Goal: Find specific page/section: Find specific page/section

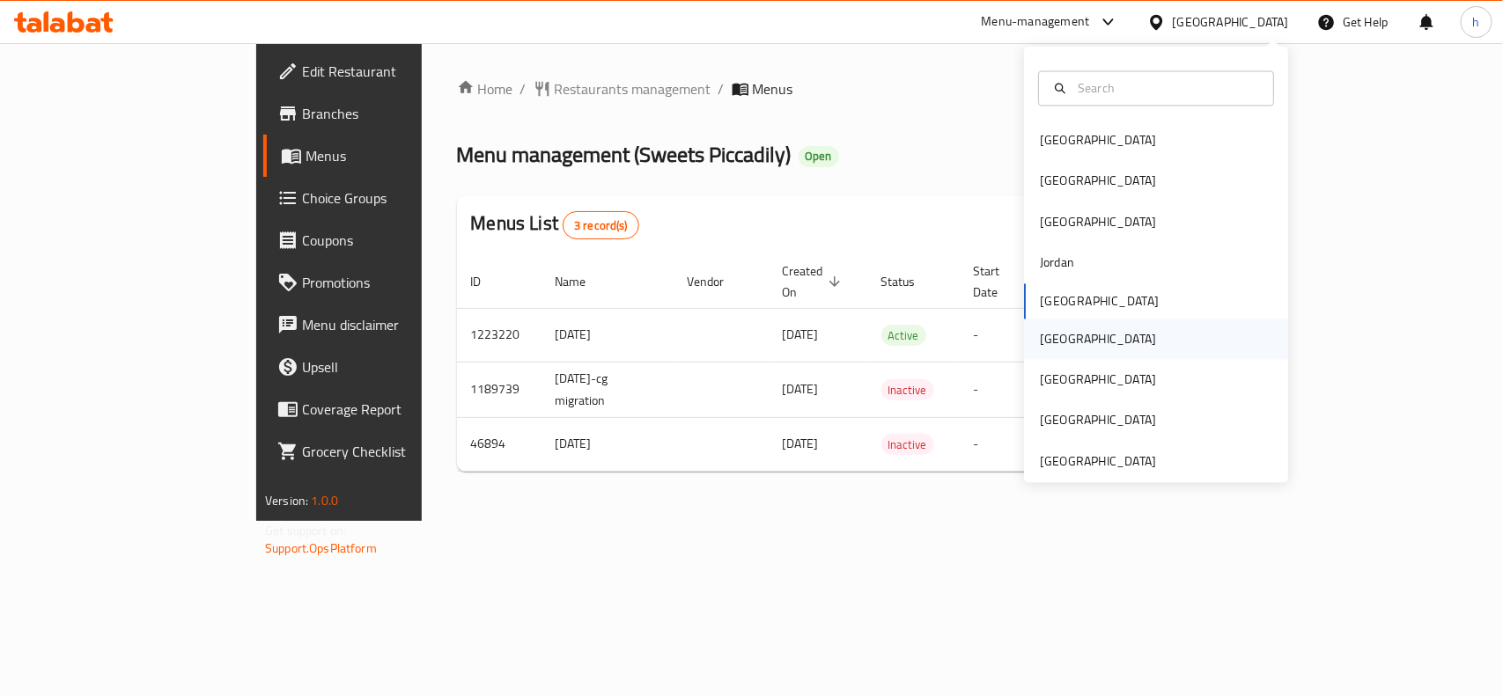
click at [1050, 348] on div "Oman" at bounding box center [1098, 338] width 116 height 19
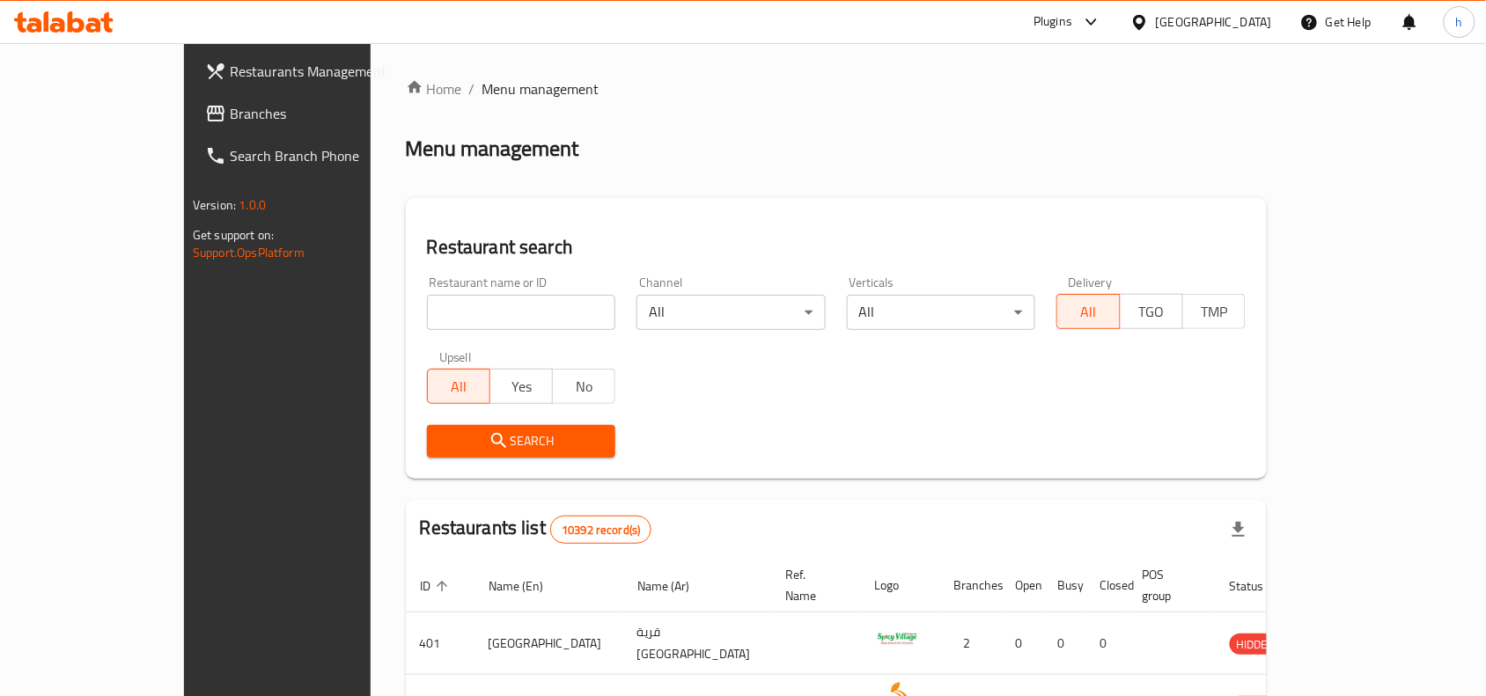
click at [230, 111] on span "Branches" at bounding box center [324, 113] width 188 height 21
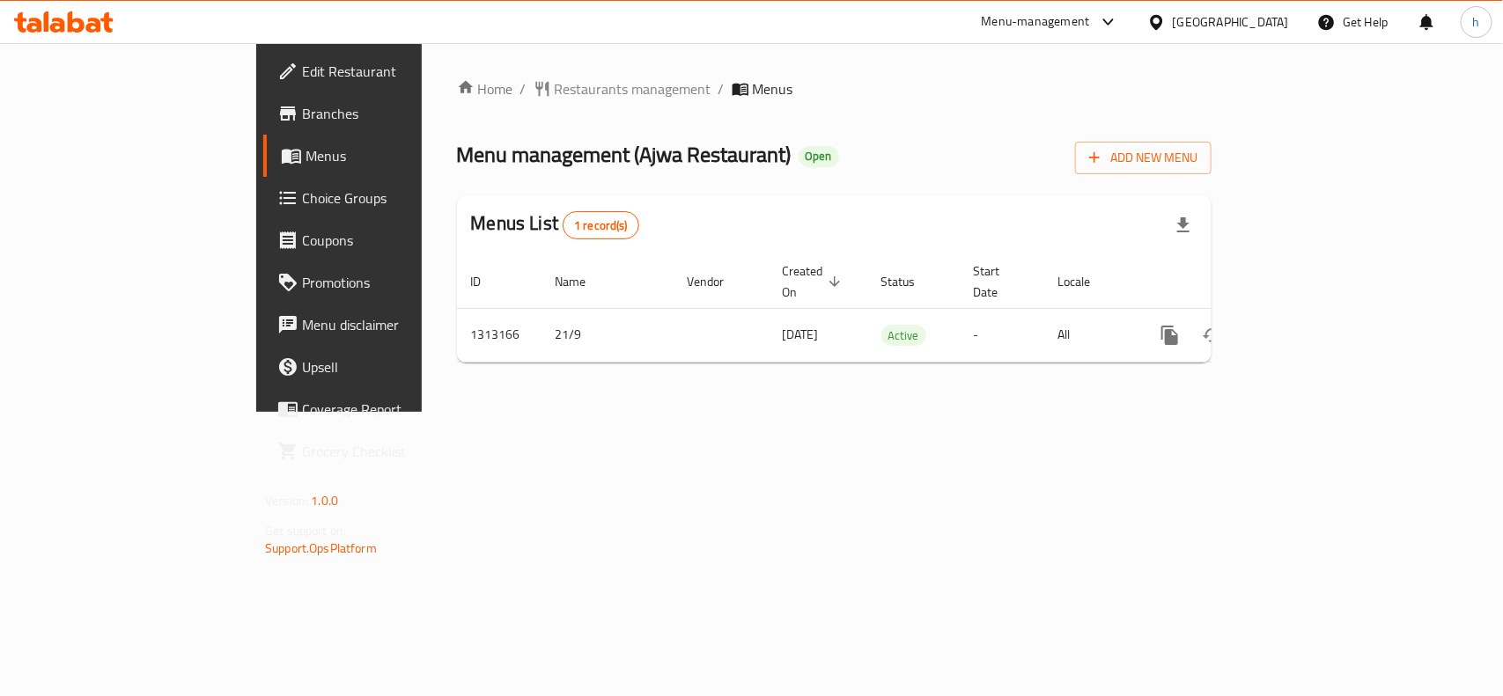
click at [1173, 25] on div at bounding box center [1160, 21] width 26 height 19
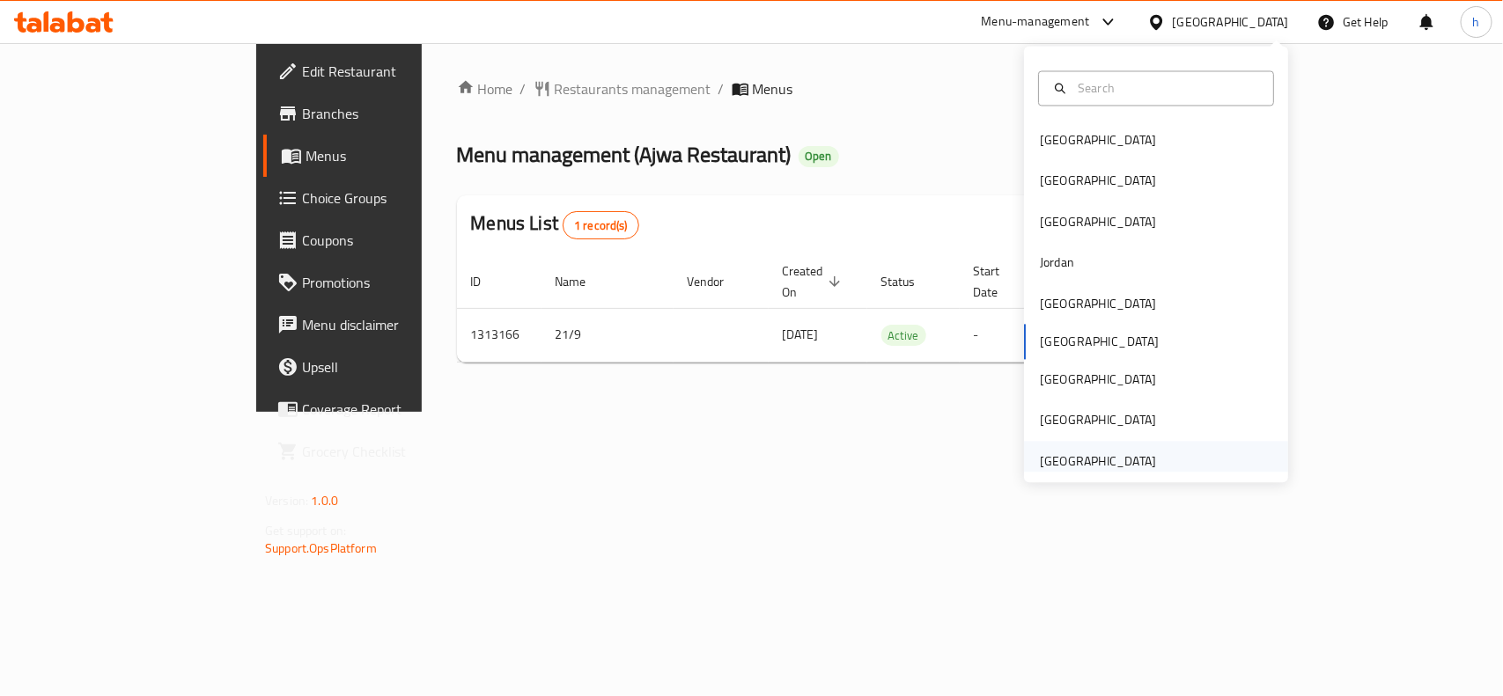
click at [1066, 460] on div "[GEOGRAPHIC_DATA]" at bounding box center [1098, 461] width 116 height 19
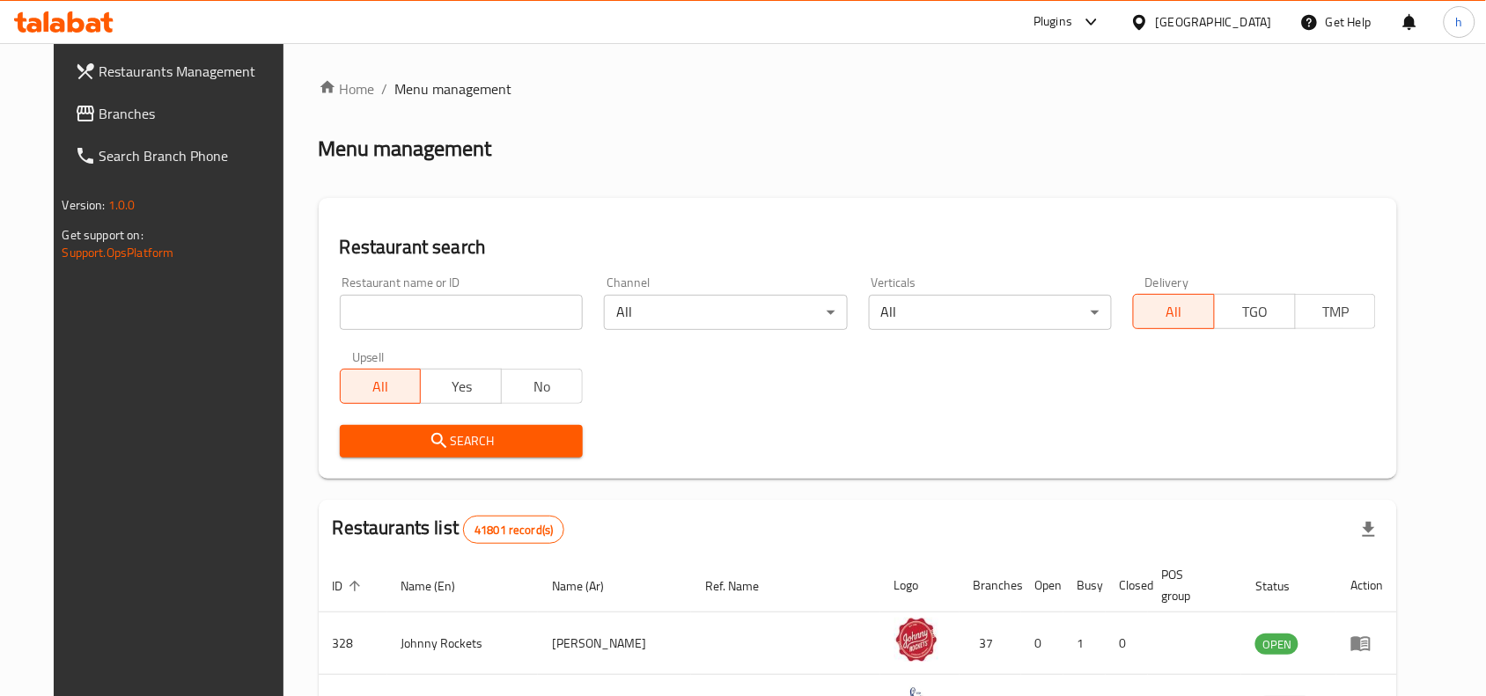
click at [99, 108] on span "Branches" at bounding box center [193, 113] width 188 height 21
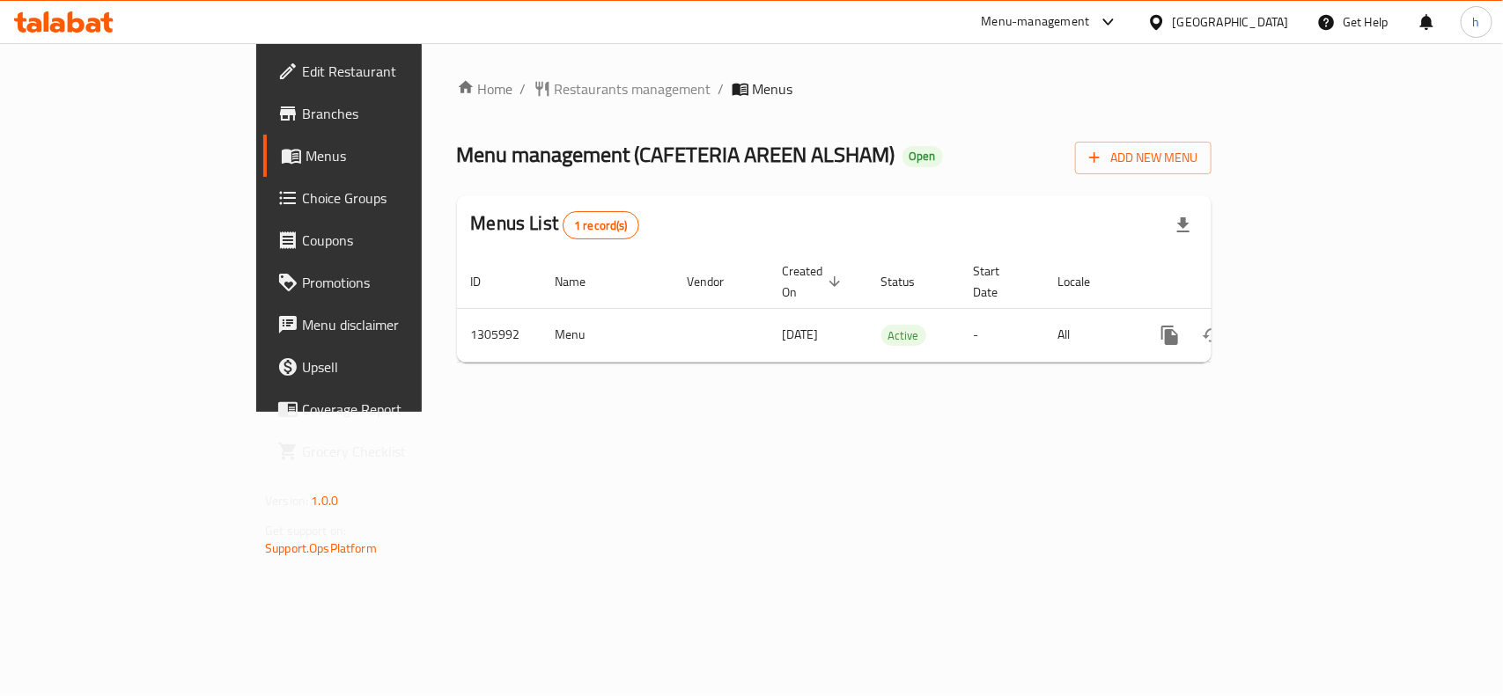
click at [1265, 29] on div "[GEOGRAPHIC_DATA]" at bounding box center [1231, 21] width 116 height 19
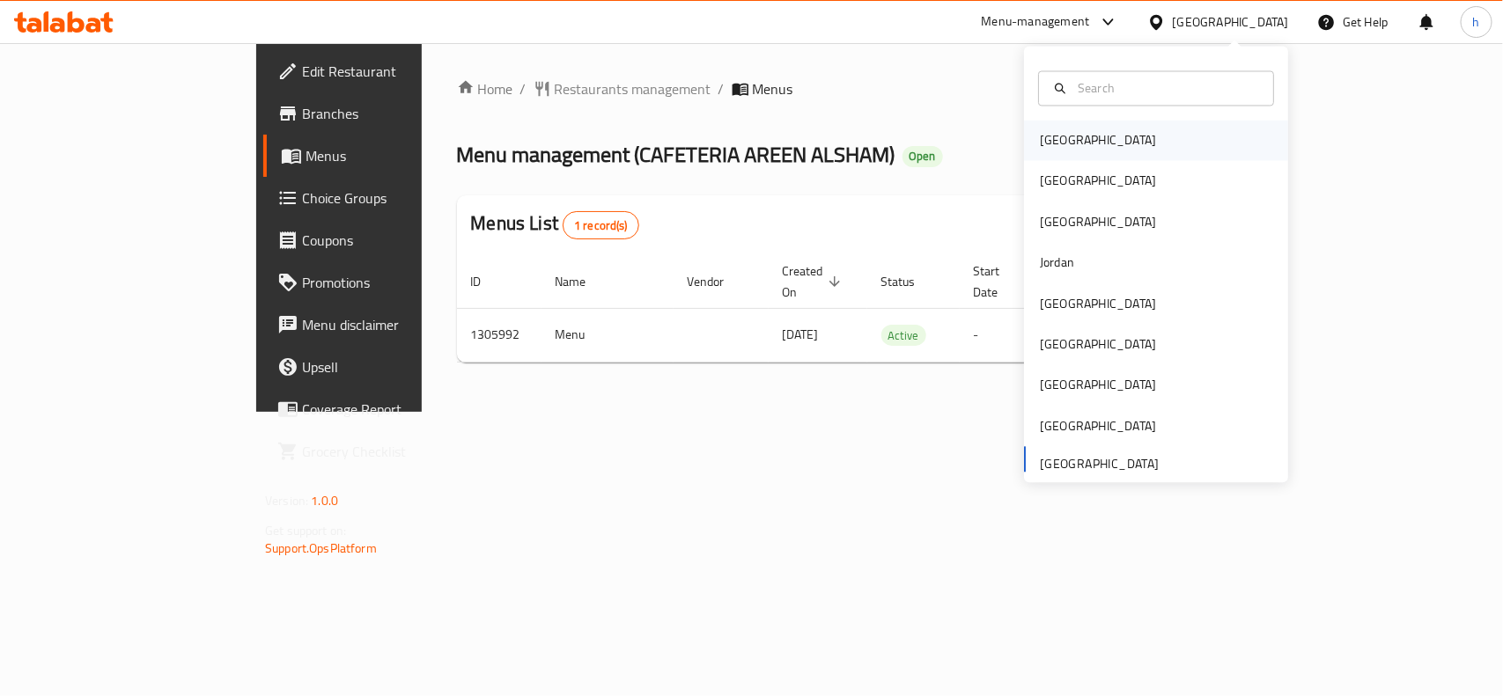
click at [1052, 133] on div "[GEOGRAPHIC_DATA]" at bounding box center [1098, 140] width 116 height 19
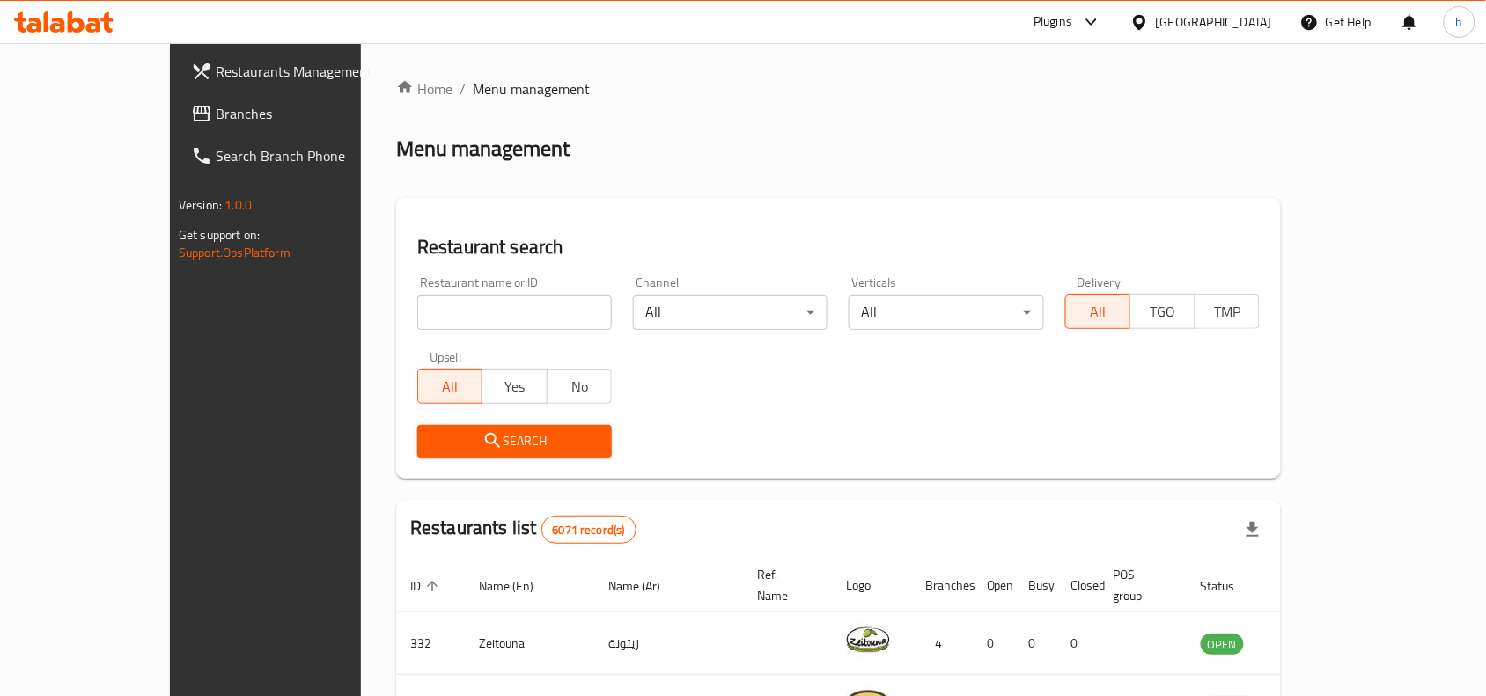
click at [216, 110] on span "Branches" at bounding box center [310, 113] width 188 height 21
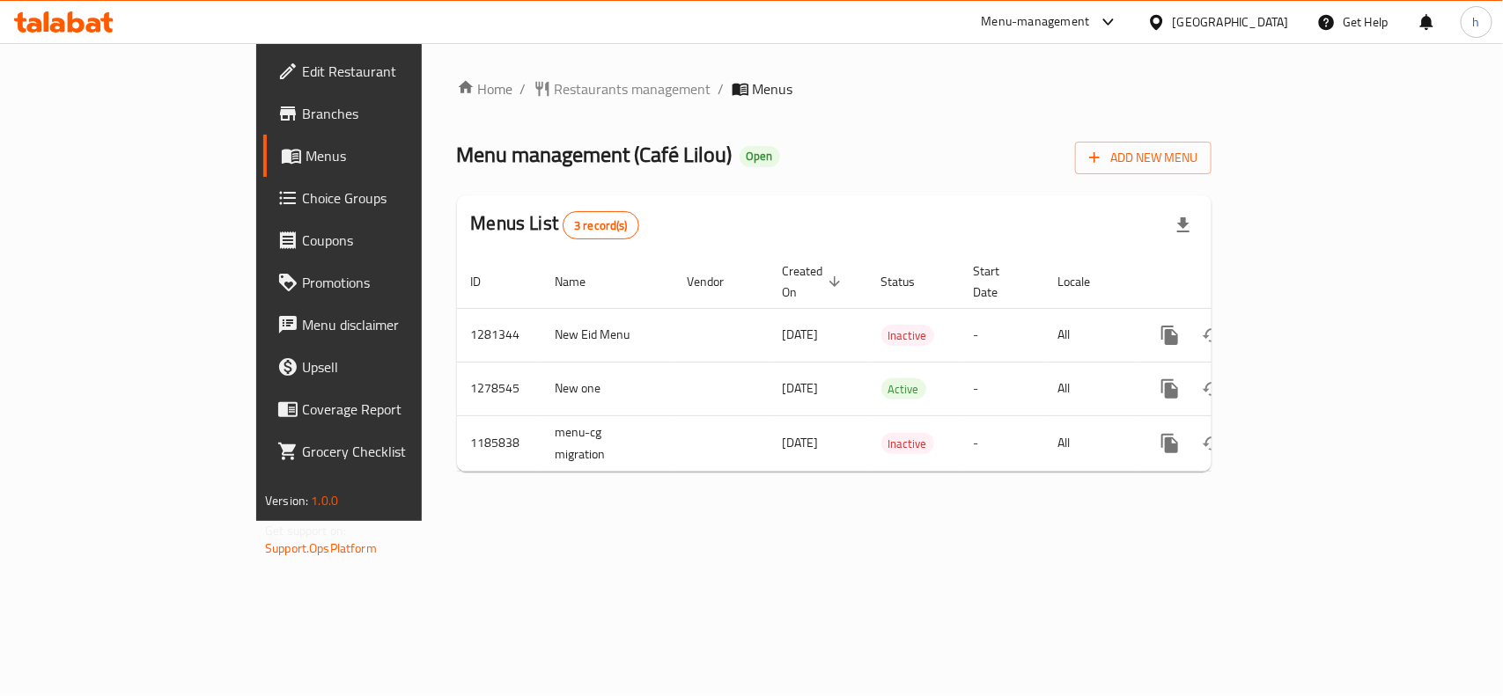
click at [1274, 27] on div "Bahrain" at bounding box center [1231, 21] width 116 height 19
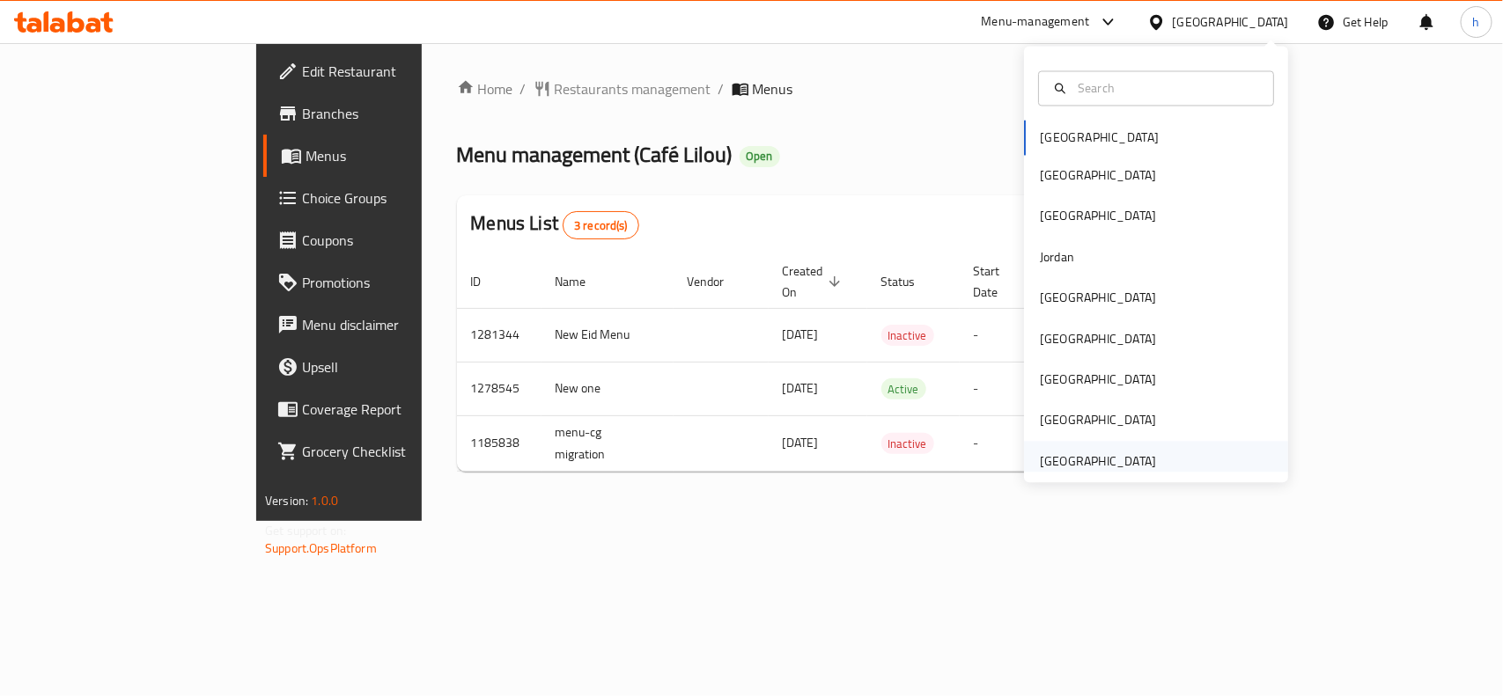
click at [1090, 455] on div "[GEOGRAPHIC_DATA]" at bounding box center [1098, 461] width 116 height 19
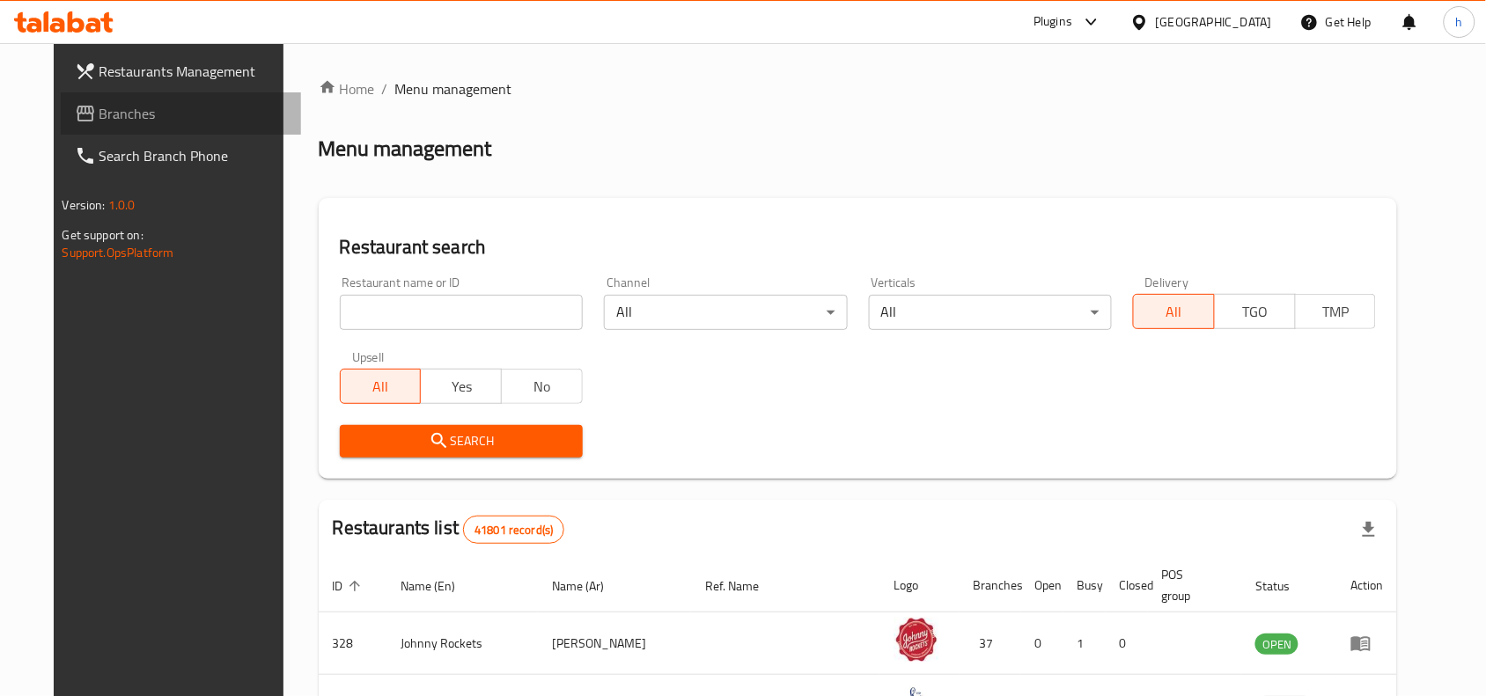
click at [119, 110] on span "Branches" at bounding box center [193, 113] width 188 height 21
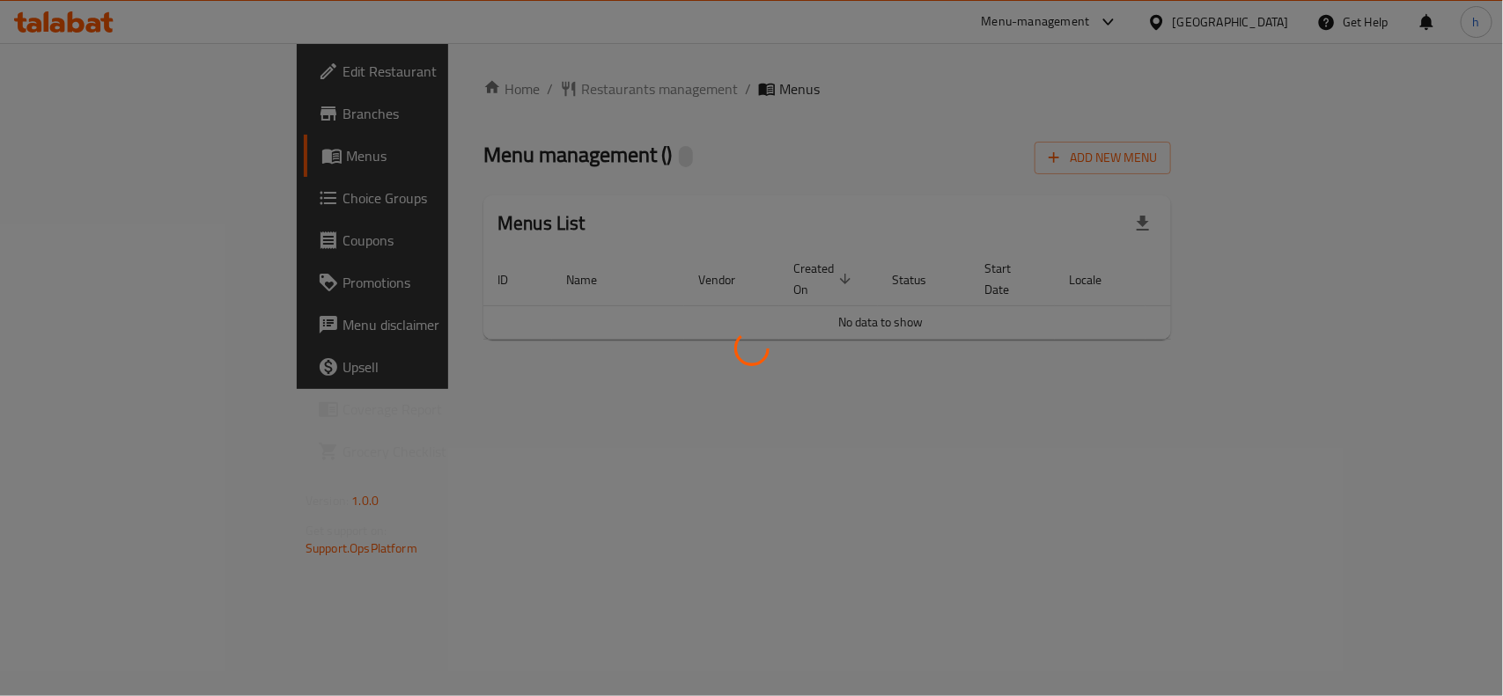
click at [588, 86] on div at bounding box center [751, 348] width 1503 height 696
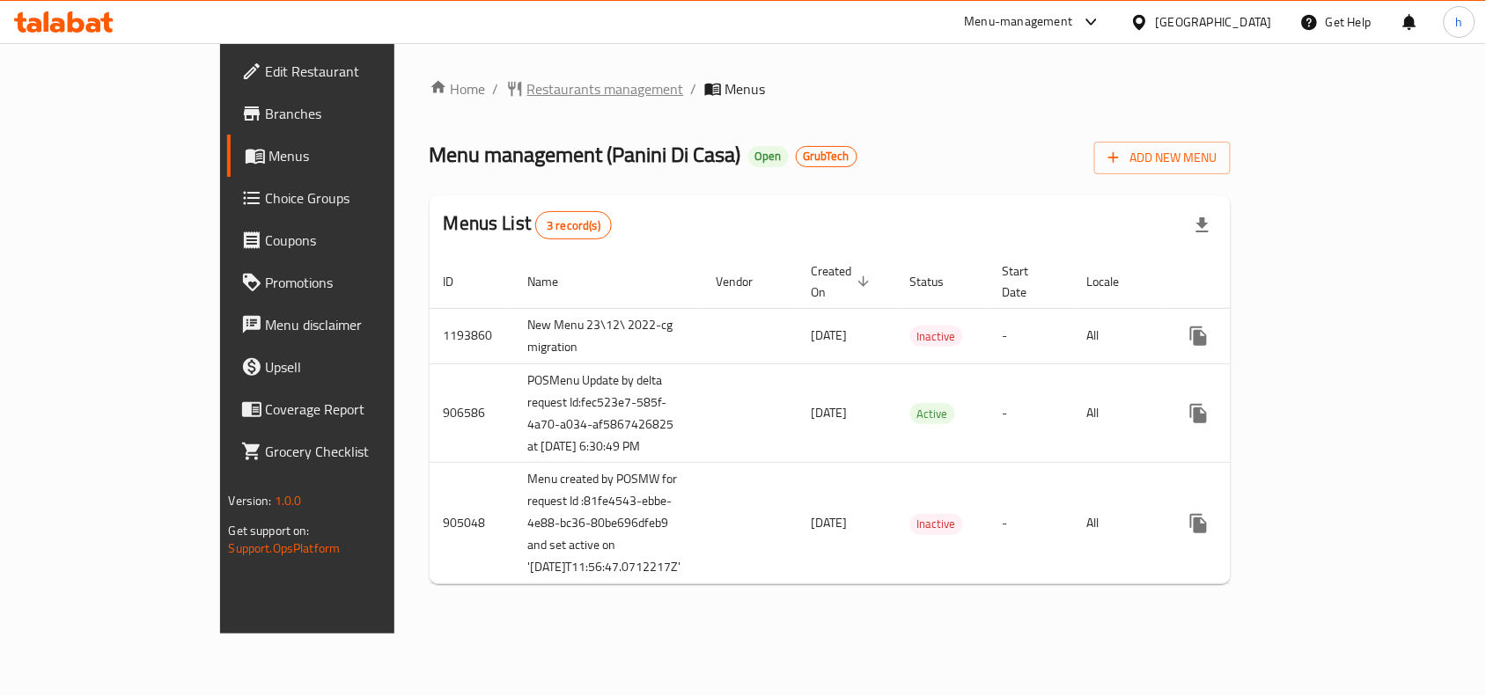
click at [527, 82] on span "Restaurants management" at bounding box center [605, 88] width 157 height 21
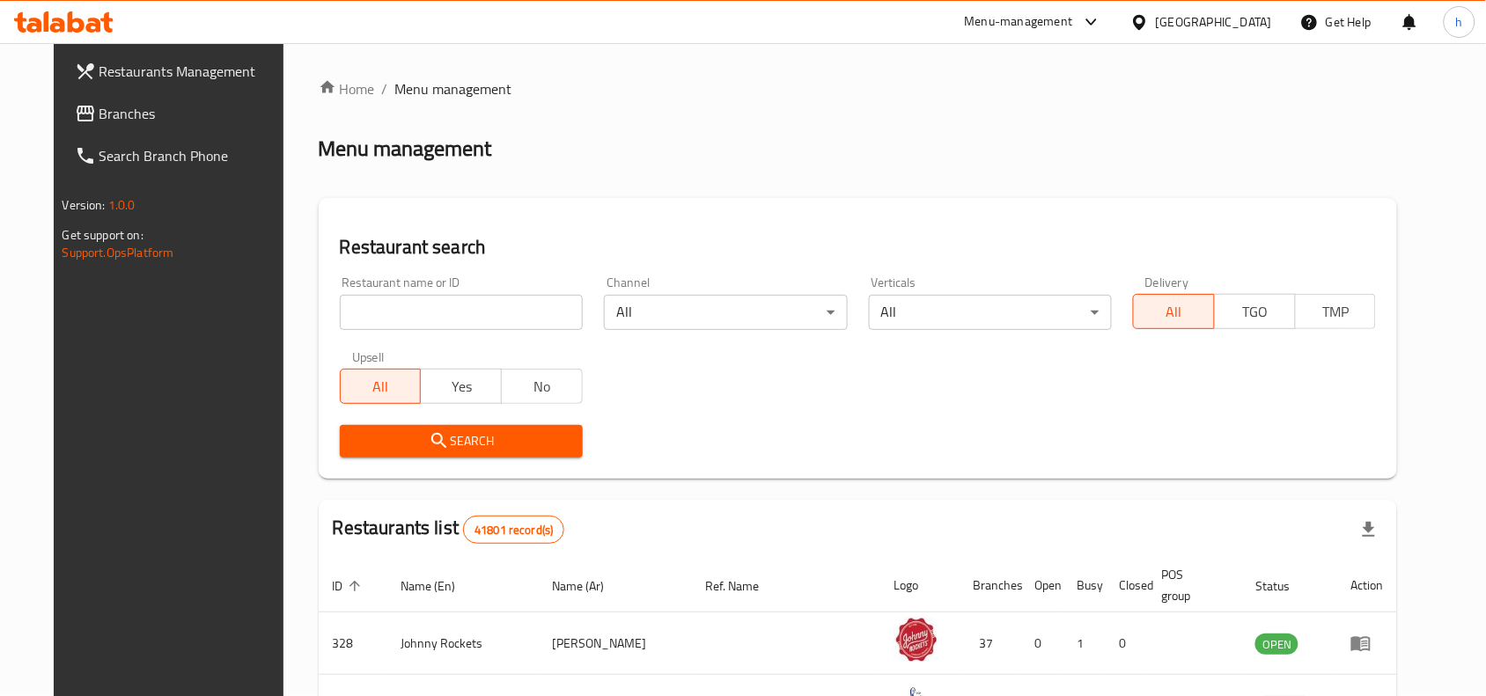
click at [496, 306] on input "search" at bounding box center [461, 312] width 243 height 35
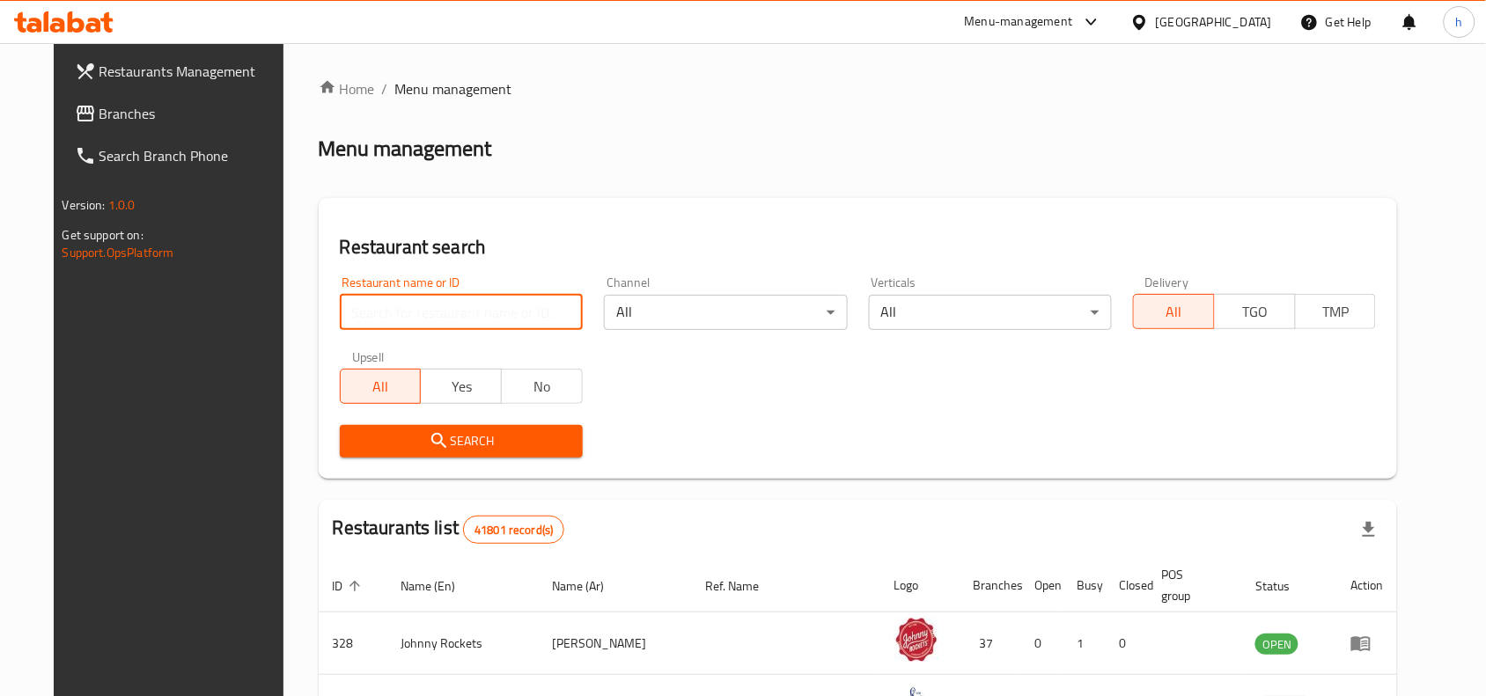
paste input "20168"
type input "20168"
click button "Search" at bounding box center [461, 441] width 243 height 33
